Goal: Task Accomplishment & Management: Manage account settings

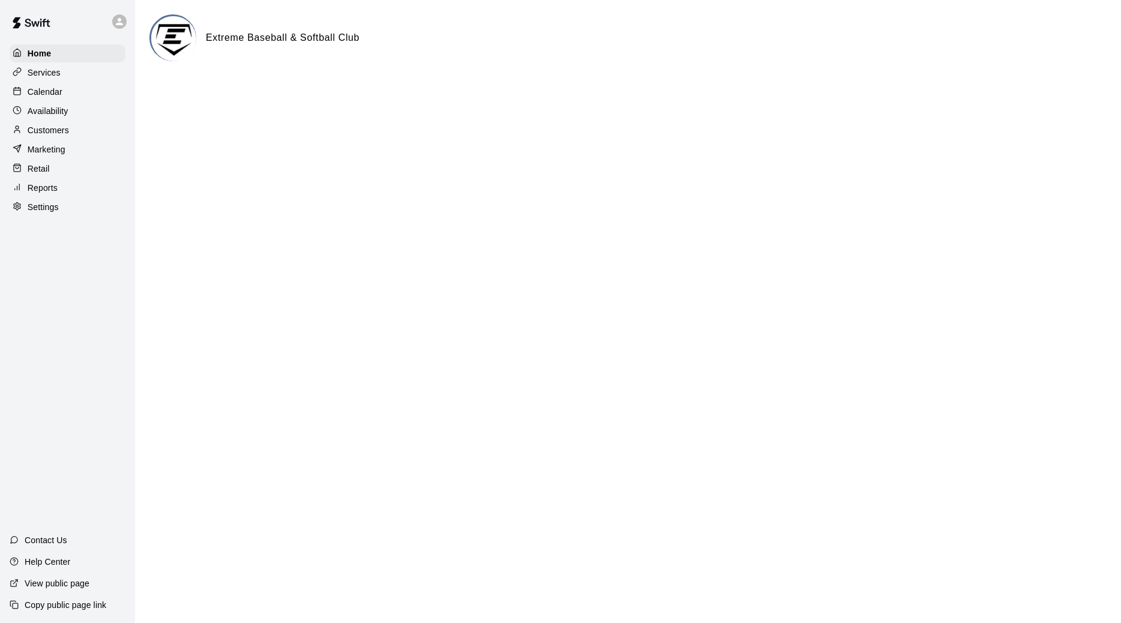
click at [86, 133] on div "Customers" at bounding box center [68, 130] width 116 height 18
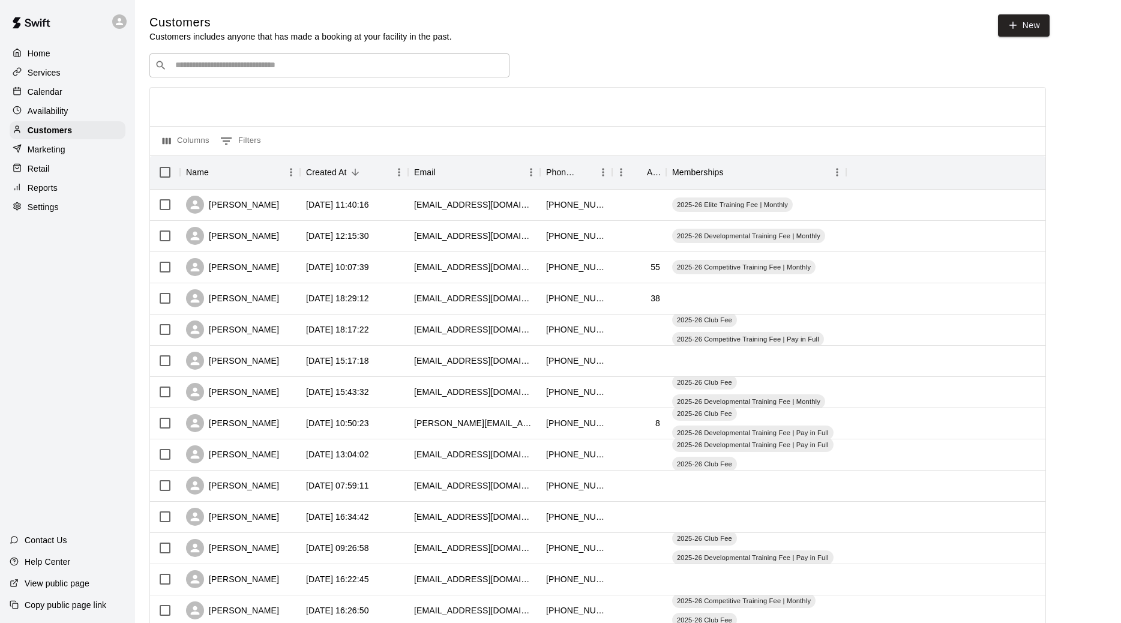
click at [238, 73] on div "​ ​" at bounding box center [329, 65] width 360 height 24
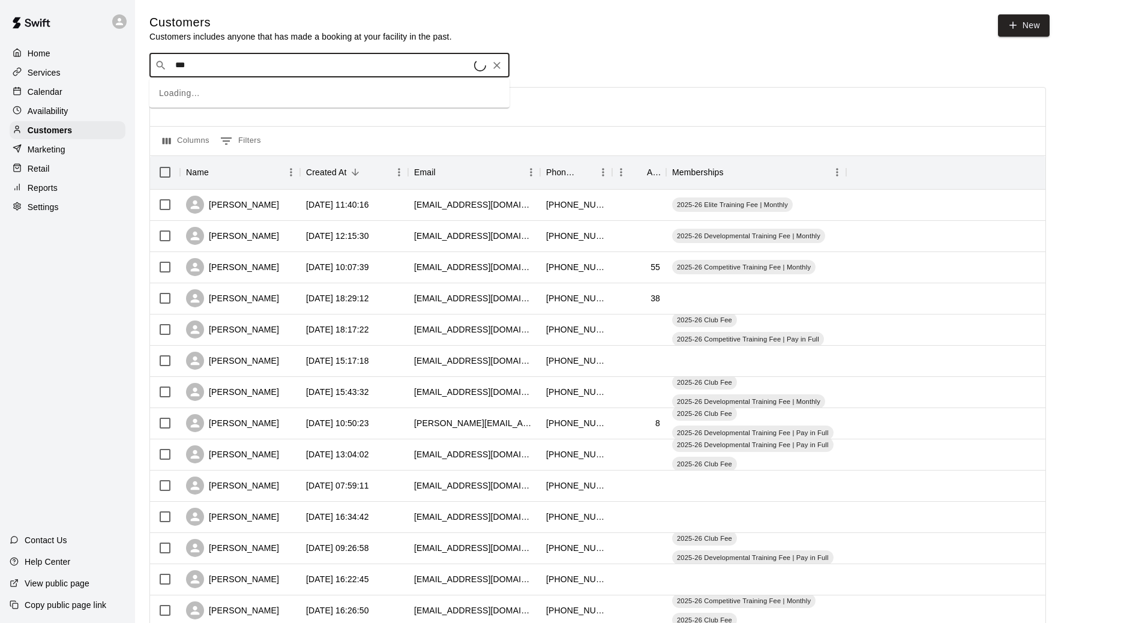
type input "****"
click at [232, 399] on span "sheila.haar@gmail.com" at bounding box center [322, 404] width 299 height 10
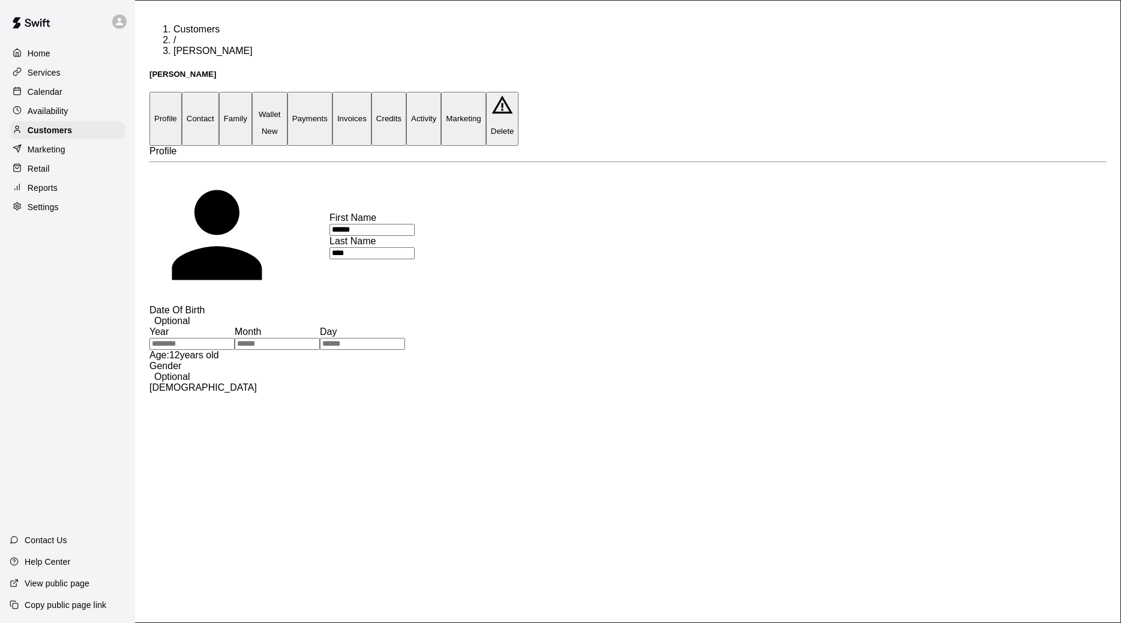
click at [441, 92] on button "Activity" at bounding box center [423, 118] width 35 height 53
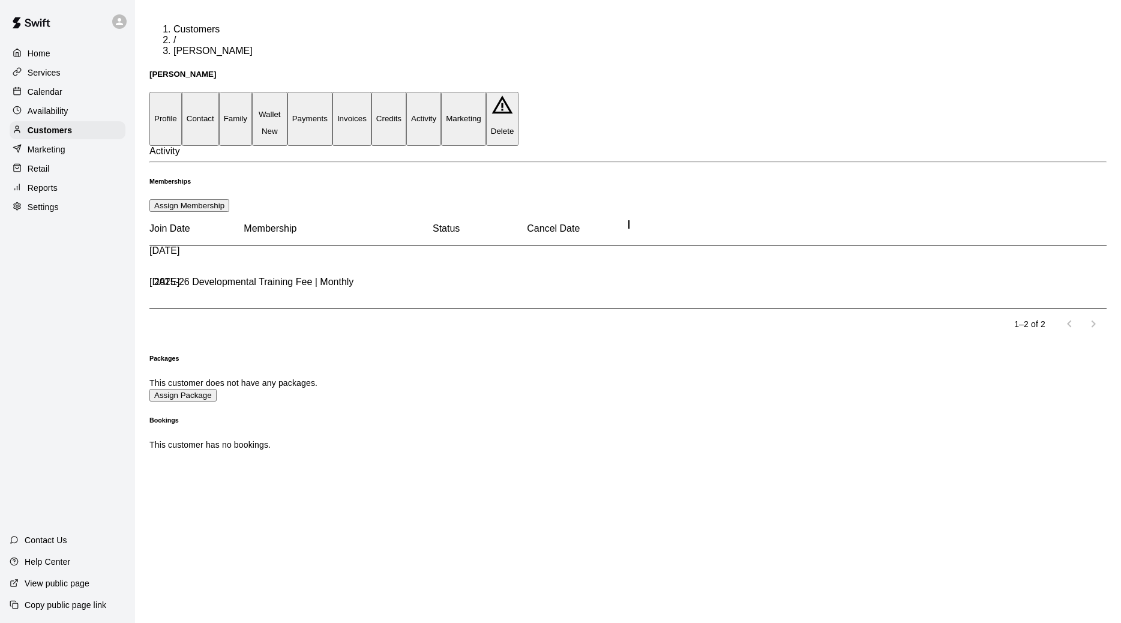
click at [378, 2] on main "Customers / Sheila Haar Sheila Haar Profile Contact Family Wallet New Payments …" at bounding box center [628, 228] width 986 height 456
click at [333, 92] on button "Payments" at bounding box center [310, 118] width 45 height 53
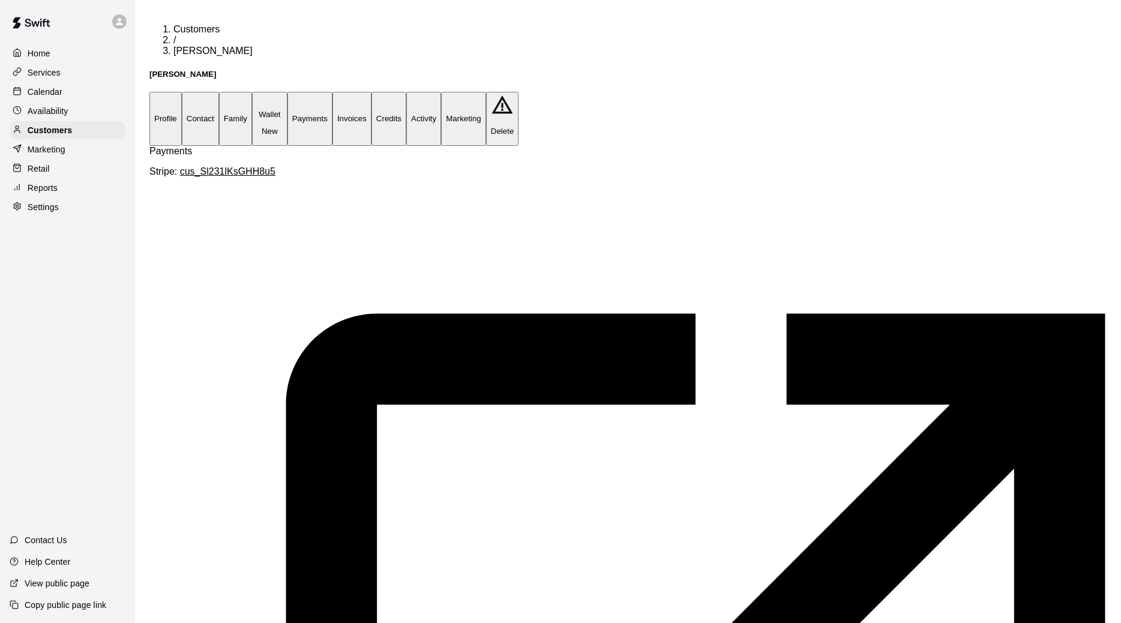
scroll to position [0, 106]
click at [85, 77] on div "Services" at bounding box center [68, 73] width 116 height 18
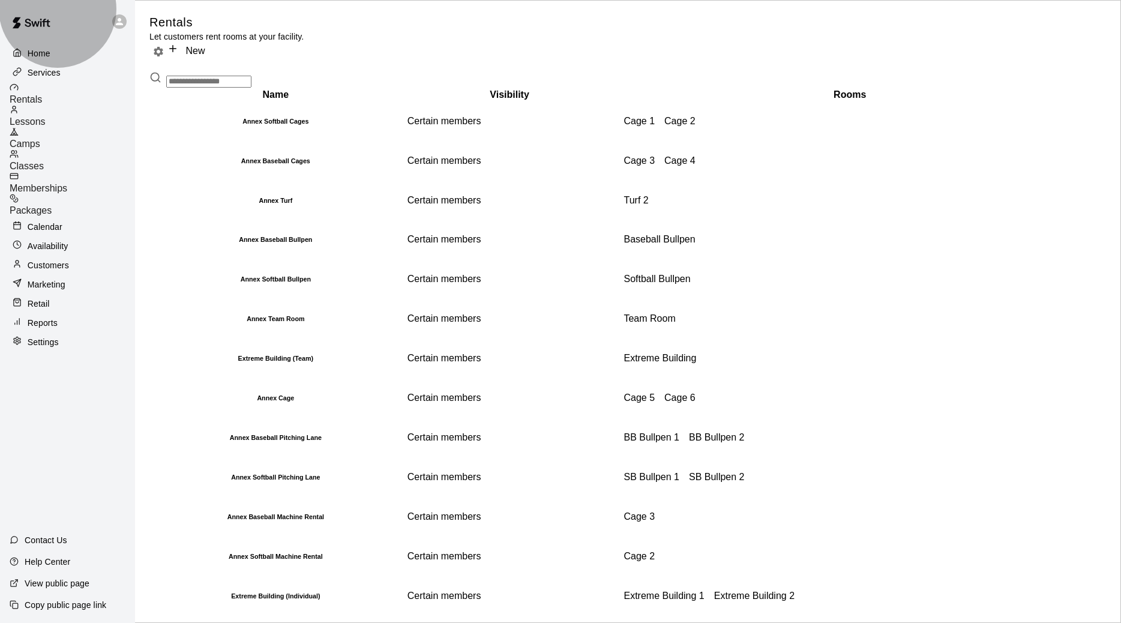
click at [67, 183] on span "Memberships" at bounding box center [39, 188] width 58 height 10
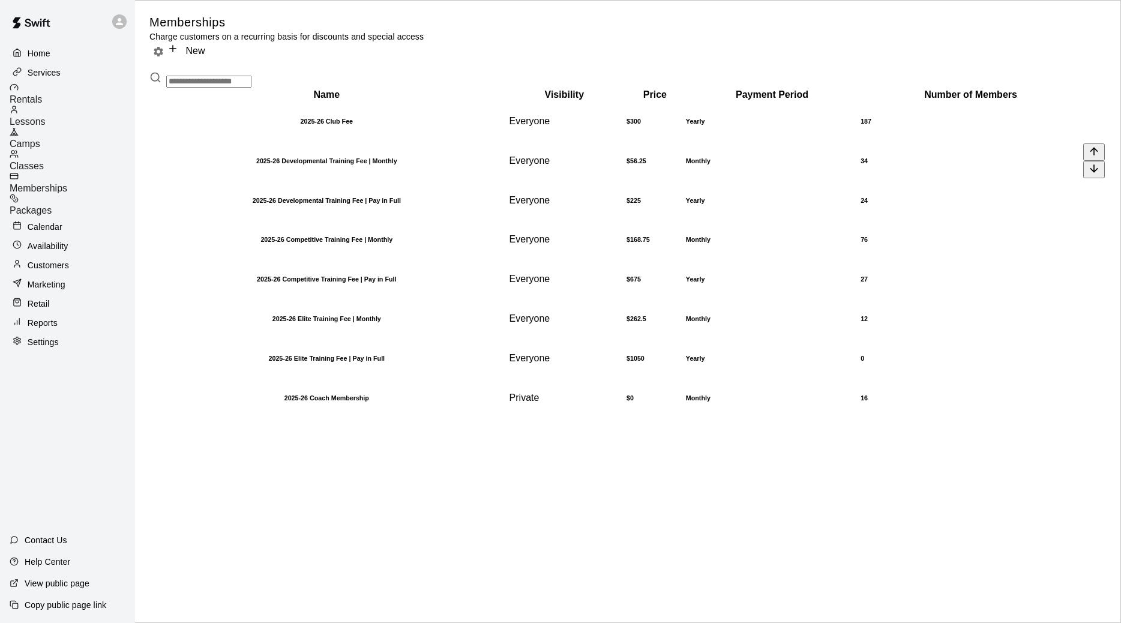
click at [258, 180] on th "2025-26 Developmental Training Fee | Monthly" at bounding box center [327, 161] width 352 height 38
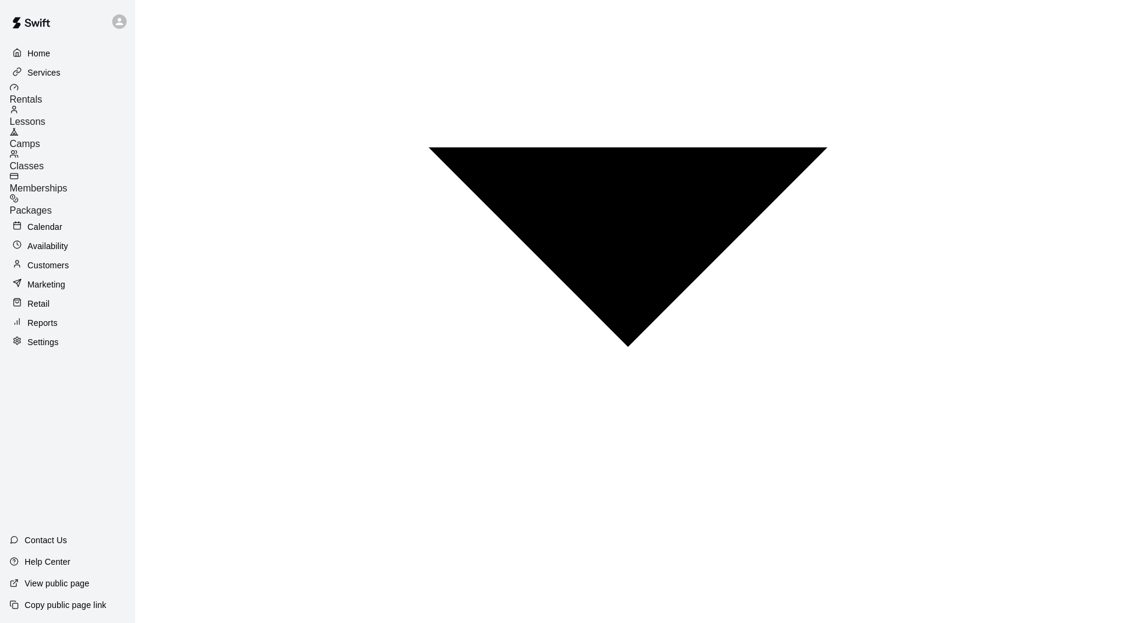
scroll to position [414, 0]
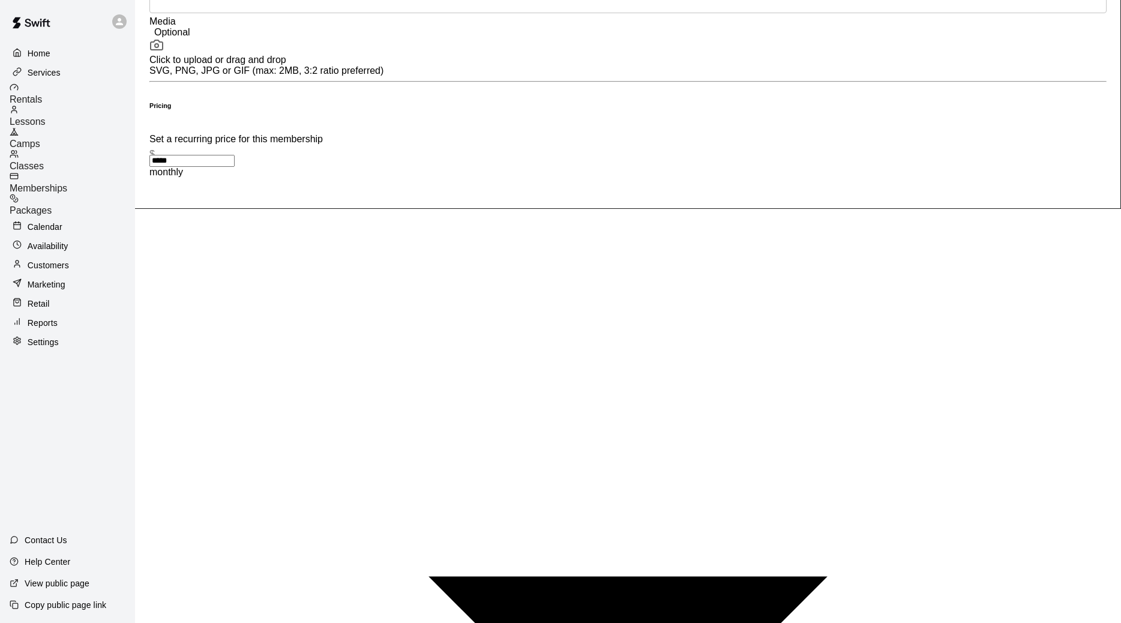
click at [73, 256] on div "Customers" at bounding box center [68, 265] width 116 height 18
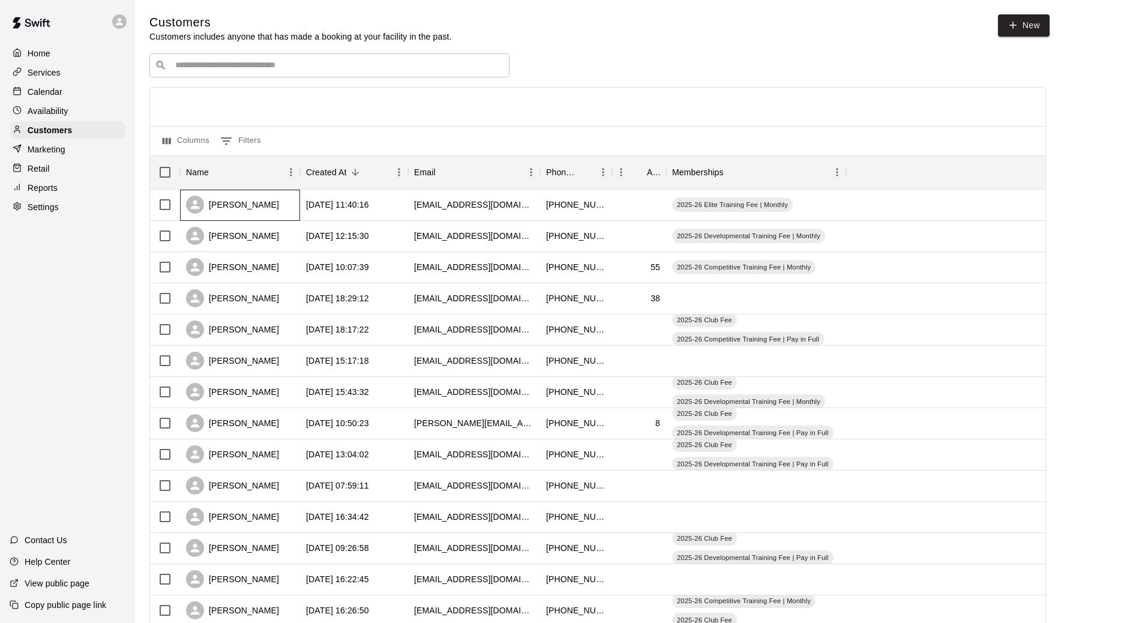
click at [247, 207] on div "Derick Kruger" at bounding box center [232, 205] width 93 height 18
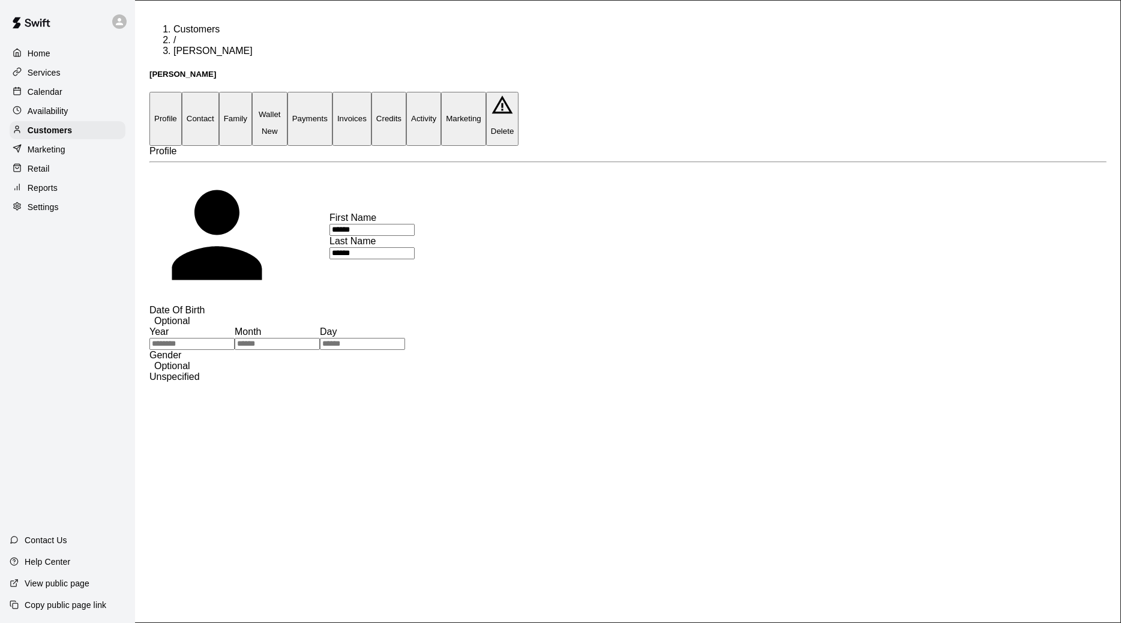
click at [252, 92] on button "Family" at bounding box center [235, 118] width 33 height 53
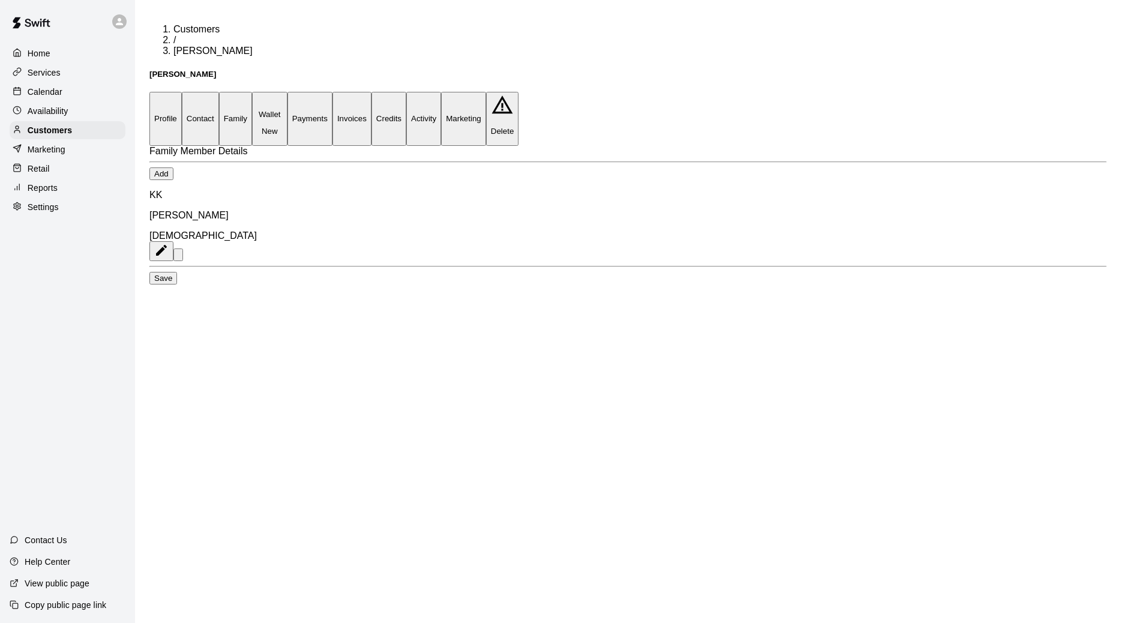
click at [219, 92] on button "Contact" at bounding box center [200, 118] width 37 height 53
select select "**"
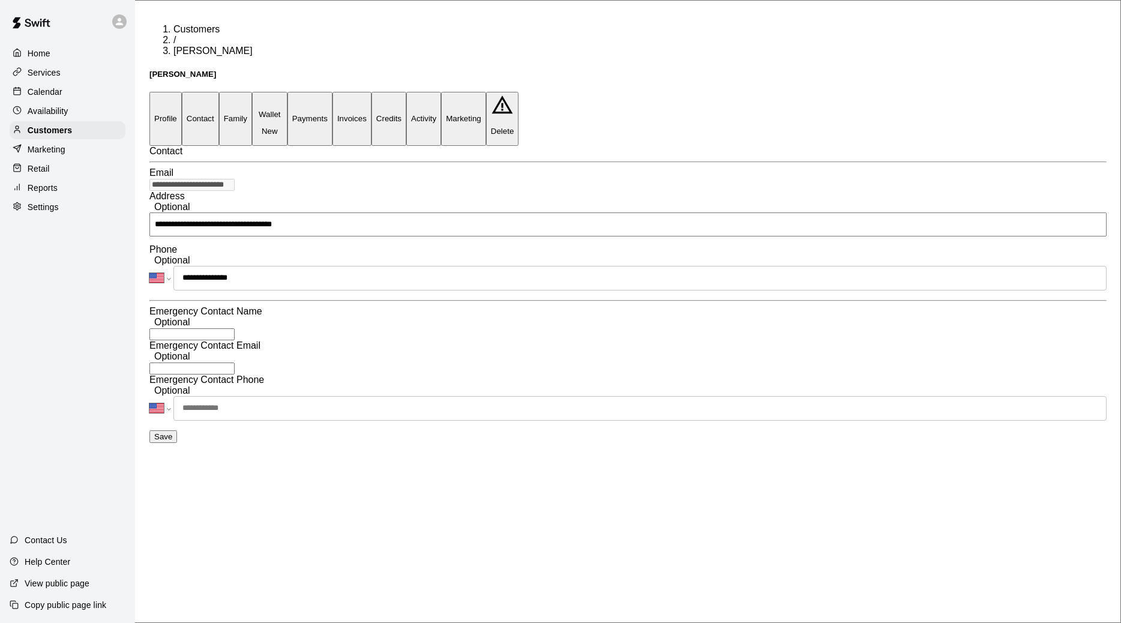
click at [252, 92] on button "Family" at bounding box center [235, 118] width 33 height 53
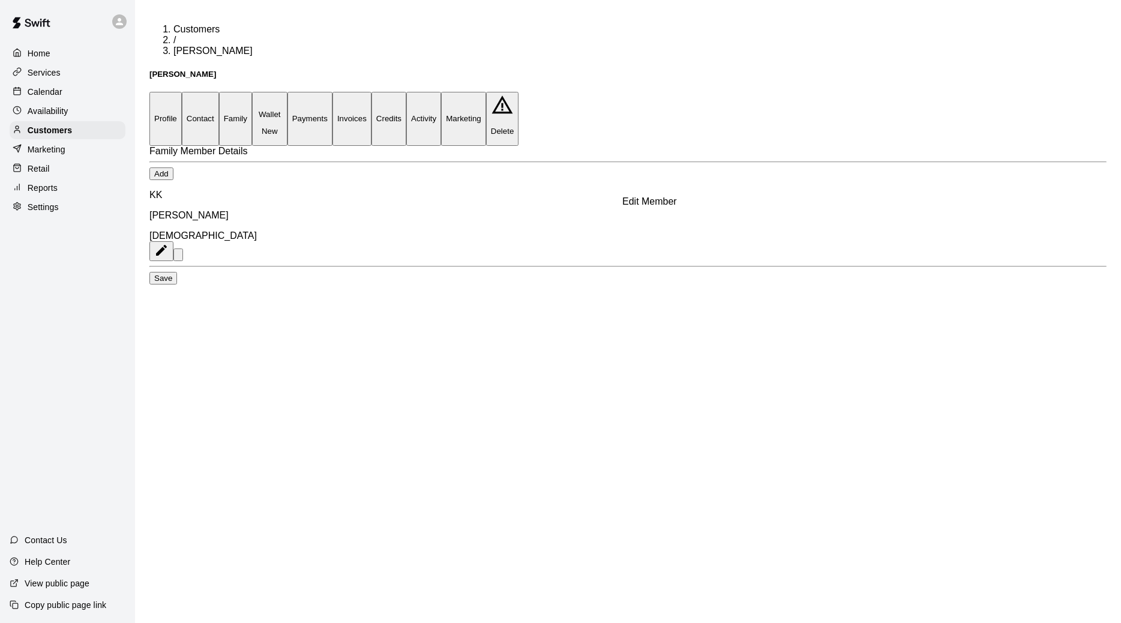
click at [169, 243] on icon "Edit Member" at bounding box center [161, 250] width 14 height 14
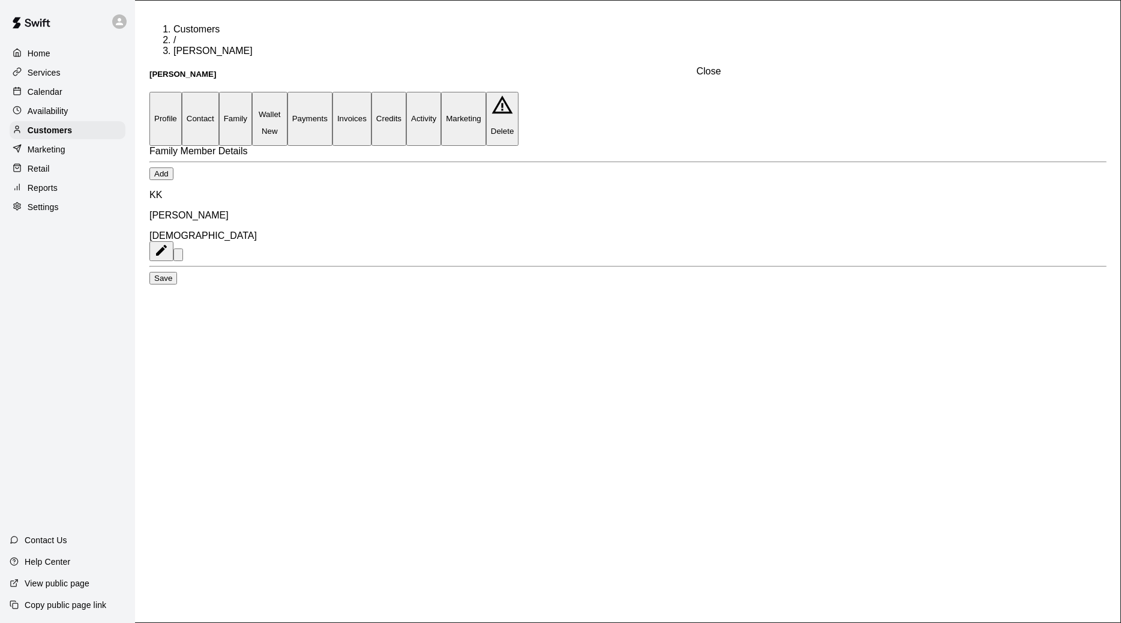
click at [103, 306] on icon "Close" at bounding box center [98, 310] width 8 height 8
